Goal: Information Seeking & Learning: Find specific page/section

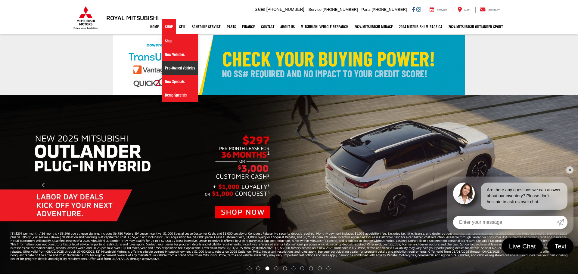
click at [164, 68] on link "Pre-Owned Vehicles" at bounding box center [180, 68] width 36 height 14
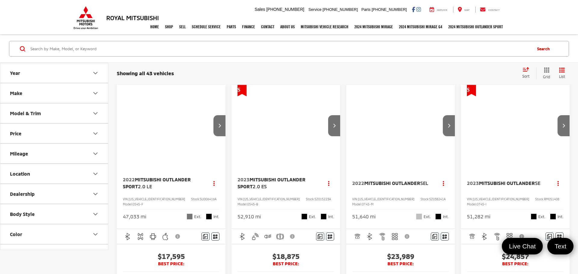
click at [63, 52] on input "Search by Make, Model, or Keyword" at bounding box center [281, 49] width 502 height 14
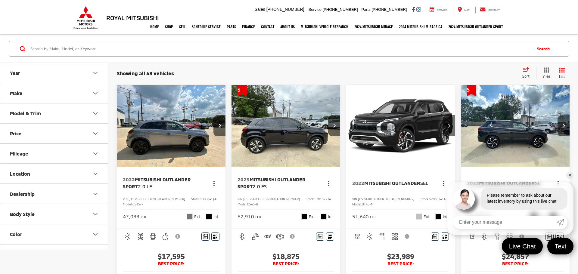
click at [48, 48] on input "Search by Make, Model, or Keyword" at bounding box center [281, 49] width 502 height 14
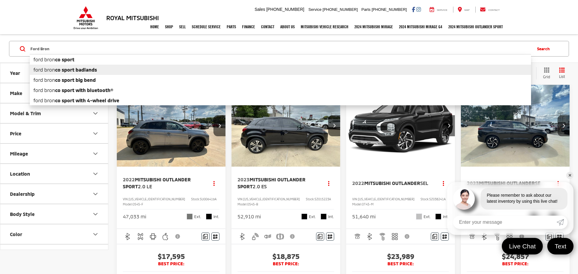
click at [71, 70] on b "co sport badlands" at bounding box center [76, 70] width 42 height 6
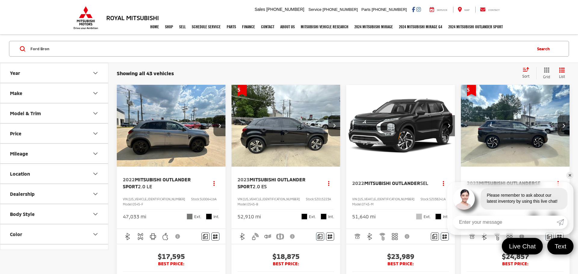
type input "ford bronco sport badlands"
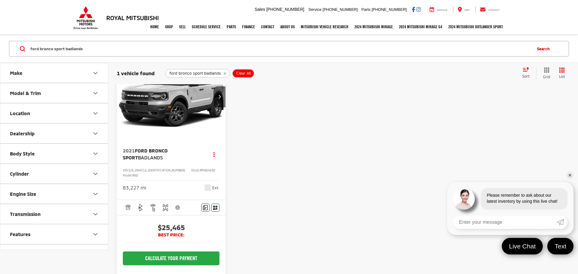
scroll to position [35, 0]
